Goal: Task Accomplishment & Management: Manage account settings

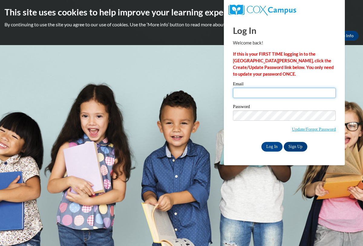
click at [273, 93] on input "Email" at bounding box center [284, 93] width 103 height 10
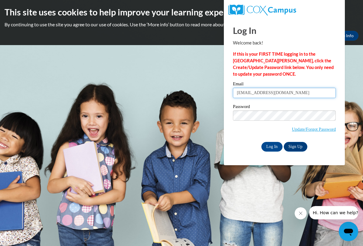
type input "nlarkin@crimson.ua.edu"
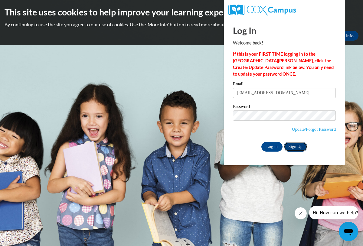
click at [289, 146] on link "Sign Up" at bounding box center [296, 147] width 24 height 10
click at [271, 145] on input "Log In" at bounding box center [271, 147] width 21 height 10
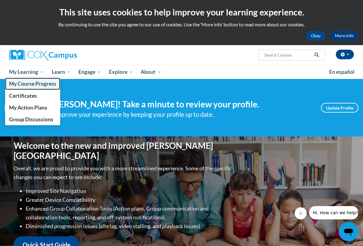
click at [36, 86] on span "My Course Progress" at bounding box center [32, 83] width 47 height 6
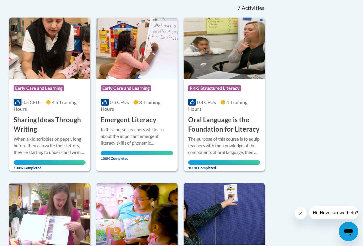
scroll to position [133, 0]
